Goal: Task Accomplishment & Management: Manage account settings

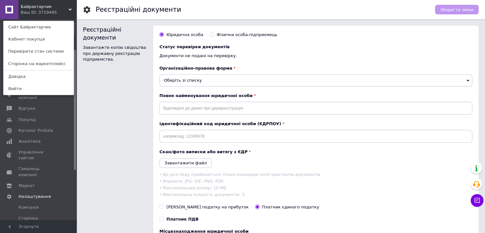
scroll to position [51, 0]
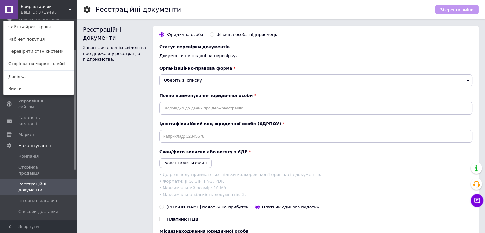
click at [30, 115] on span "Гаманець компанії" at bounding box center [39, 120] width 41 height 11
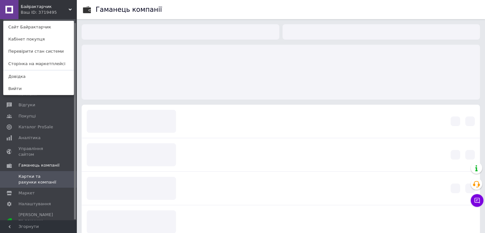
click at [71, 7] on div "Байрактарчик Ваш ID: 3719495 Сайт Байрактарчик Кабінет покупця Перевірити стан …" at bounding box center [38, 9] width 77 height 19
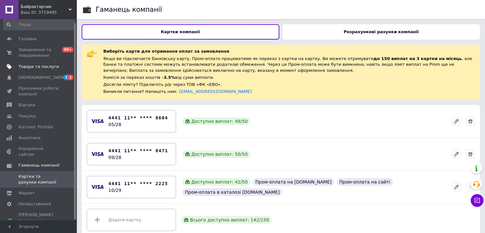
click at [41, 61] on link "Товари та послуги" at bounding box center [39, 66] width 79 height 11
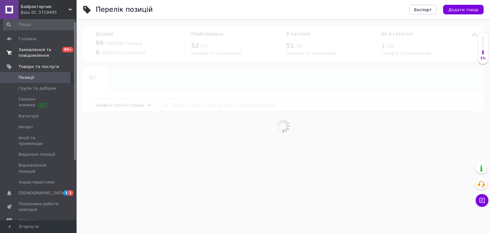
click at [41, 56] on span "Замовлення та повідомлення" at bounding box center [39, 52] width 41 height 11
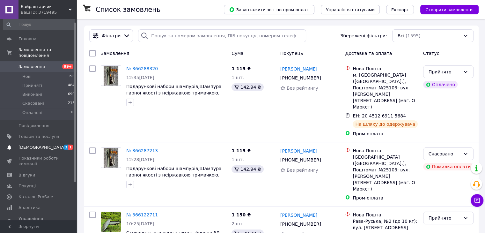
click at [51, 145] on span "[DEMOGRAPHIC_DATA]" at bounding box center [39, 148] width 41 height 6
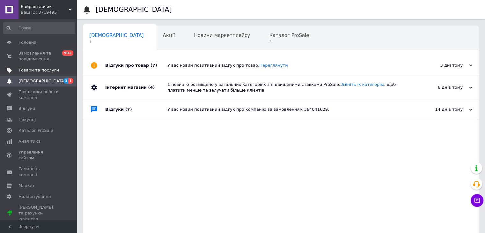
click at [50, 68] on span "Товари та послуги" at bounding box center [39, 70] width 41 height 6
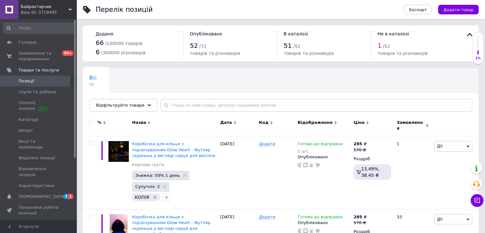
click at [91, 122] on input "checkbox" at bounding box center [91, 122] width 4 height 4
checkbox input "true"
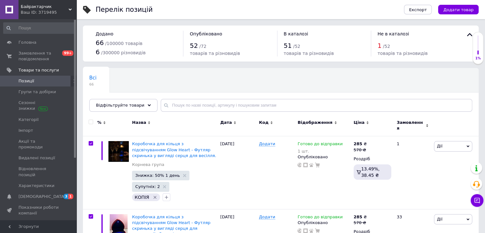
checkbox input "true"
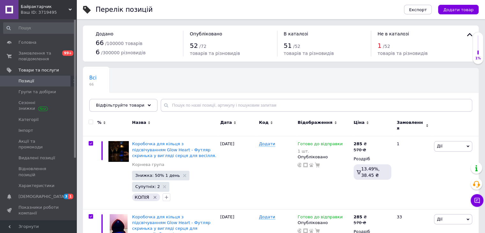
checkbox input "true"
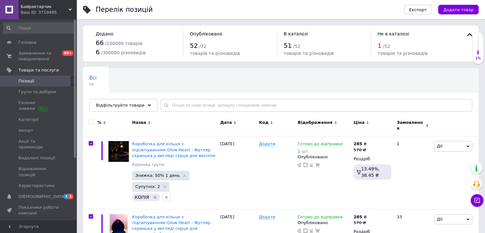
checkbox input "true"
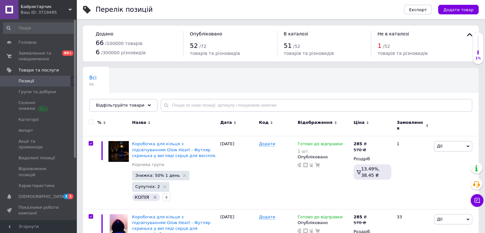
checkbox input "true"
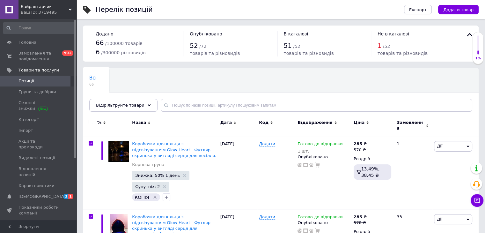
checkbox input "true"
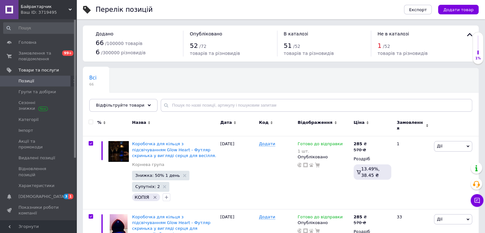
checkbox input "true"
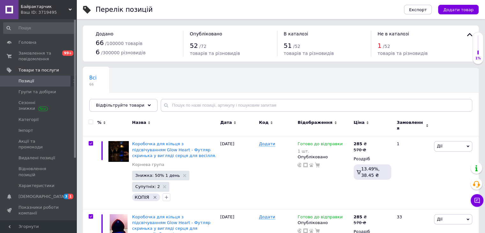
checkbox input "true"
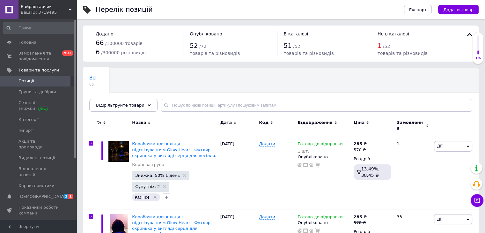
checkbox input "true"
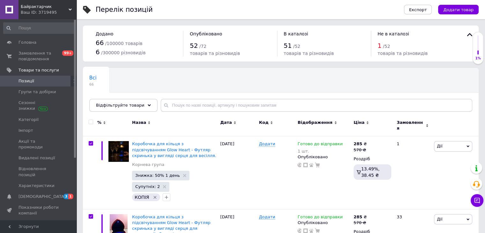
checkbox input "true"
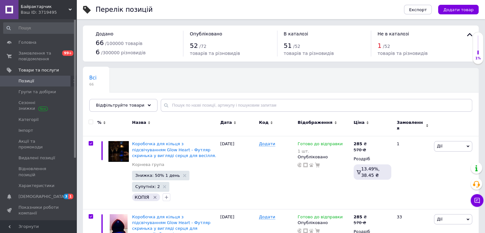
checkbox input "true"
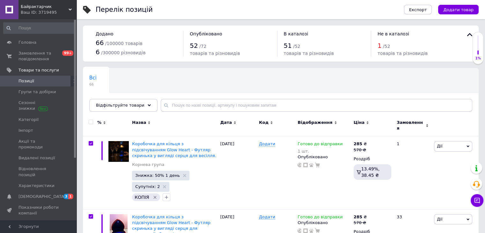
checkbox input "true"
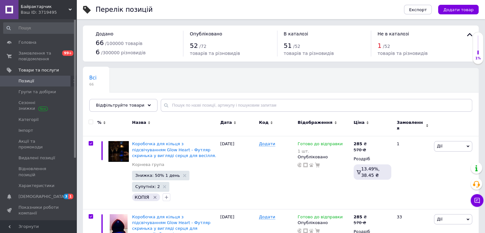
checkbox input "true"
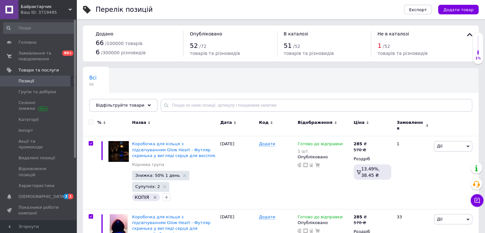
checkbox input "true"
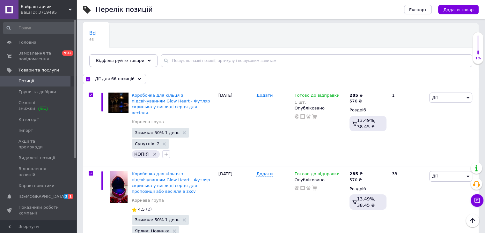
scroll to position [32, 0]
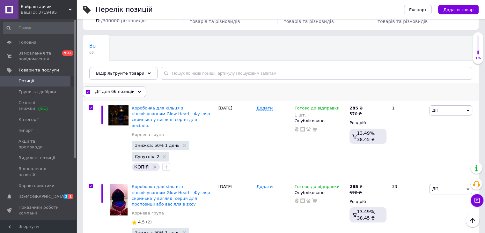
click at [138, 92] on icon at bounding box center [139, 91] width 3 height 3
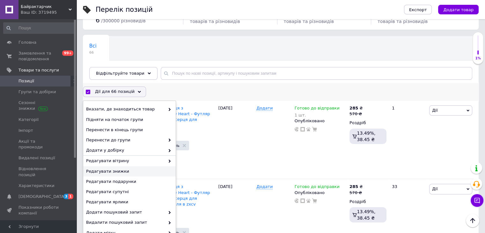
click at [120, 169] on span "Редагувати знижки" at bounding box center [128, 172] width 85 height 6
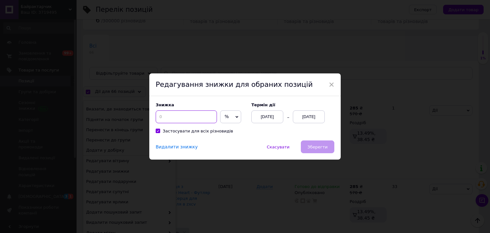
click at [176, 123] on input at bounding box center [186, 116] width 61 height 13
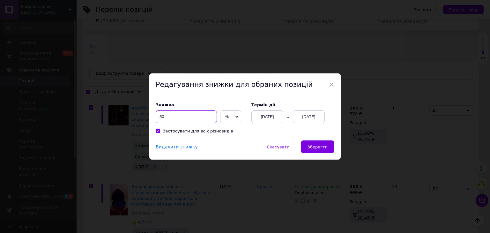
type input "50"
click at [309, 120] on div "[DATE]" at bounding box center [309, 116] width 32 height 13
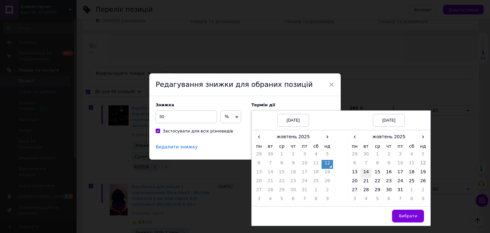
click at [362, 172] on td "14" at bounding box center [366, 173] width 11 height 9
click at [404, 217] on span "Вибрати" at bounding box center [408, 216] width 19 height 5
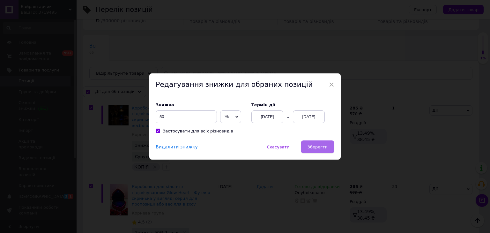
click at [326, 148] on span "Зберегти" at bounding box center [318, 147] width 20 height 5
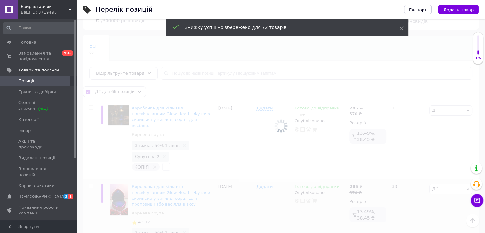
checkbox input "false"
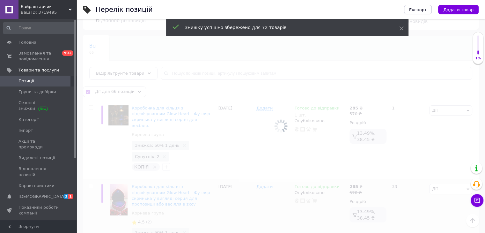
checkbox input "false"
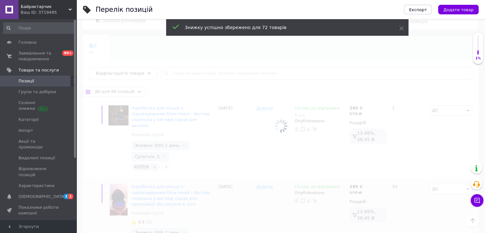
checkbox input "false"
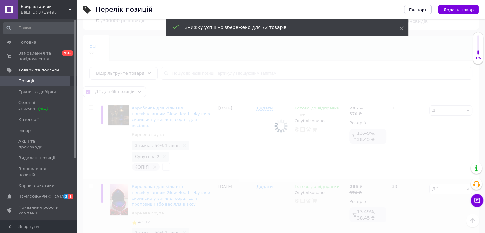
checkbox input "false"
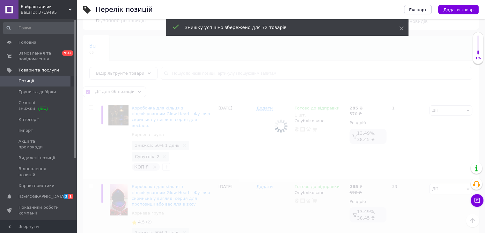
checkbox input "false"
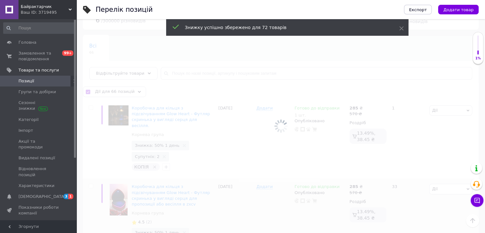
checkbox input "false"
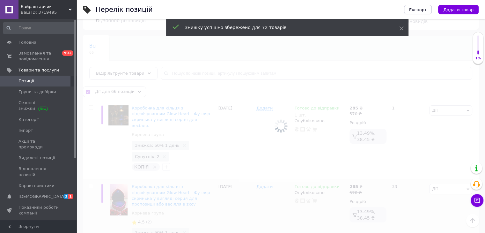
checkbox input "false"
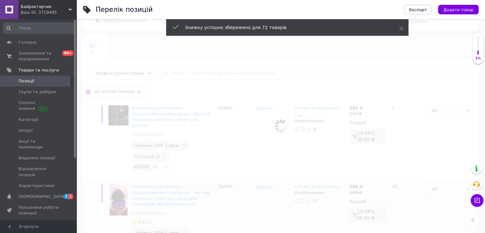
checkbox input "false"
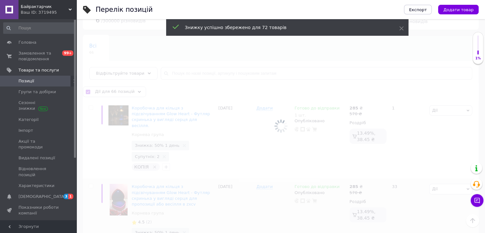
checkbox input "false"
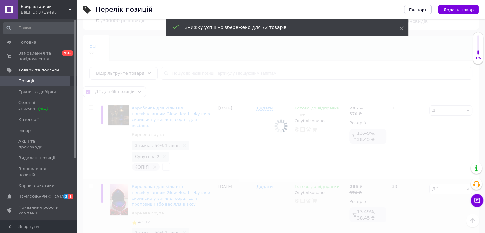
checkbox input "false"
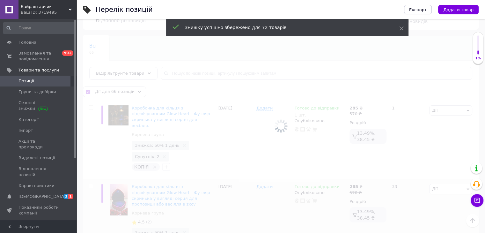
checkbox input "false"
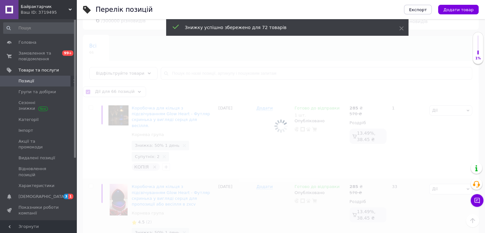
checkbox input "false"
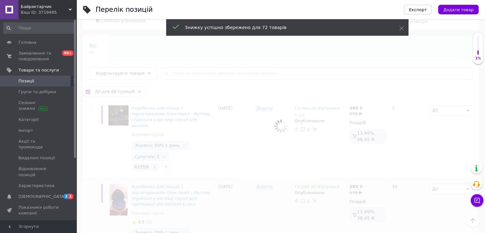
checkbox input "false"
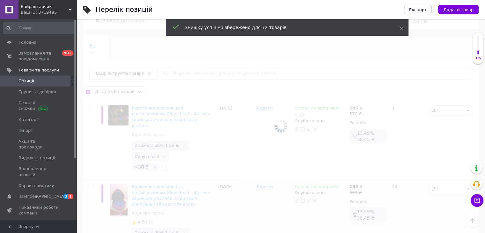
checkbox input "false"
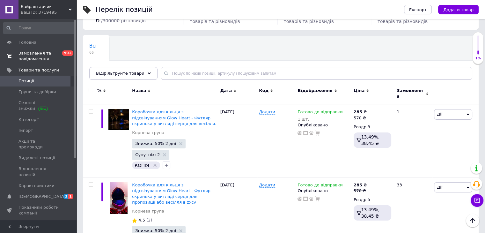
click at [41, 53] on span "Замовлення та повідомлення" at bounding box center [39, 55] width 41 height 11
